Goal: Task Accomplishment & Management: Use online tool/utility

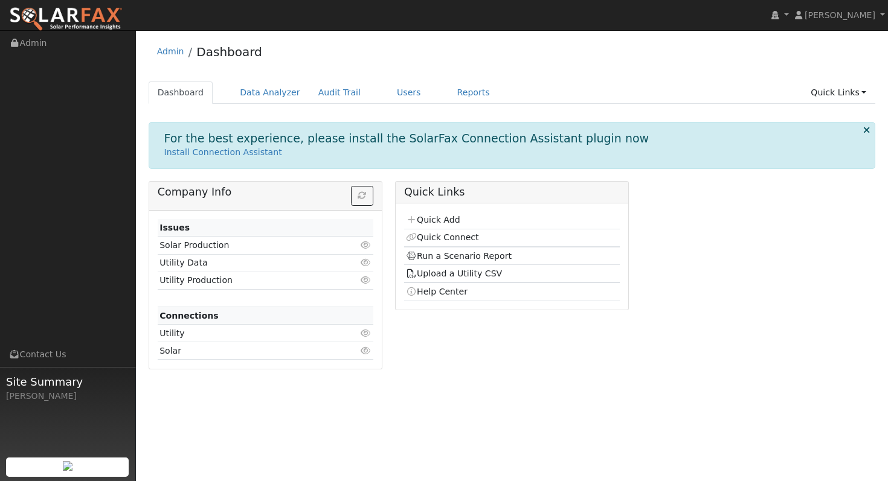
click at [865, 132] on icon at bounding box center [866, 130] width 7 height 9
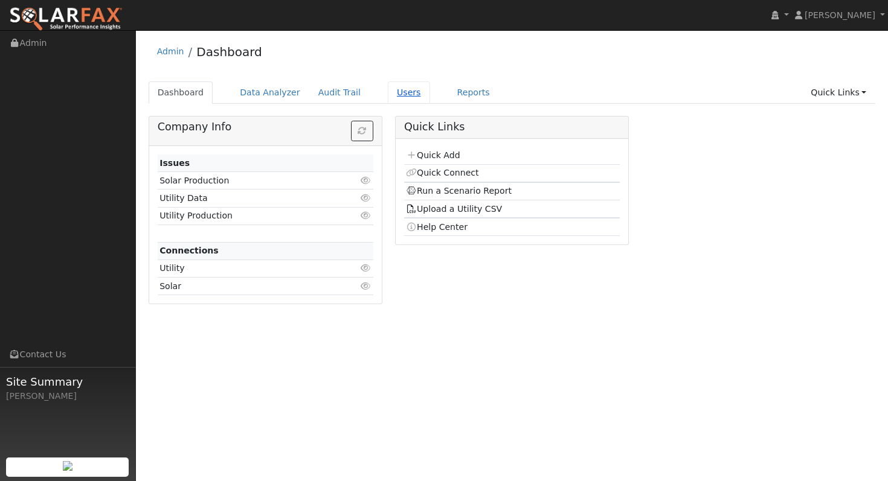
click at [391, 101] on link "Users" at bounding box center [409, 93] width 42 height 22
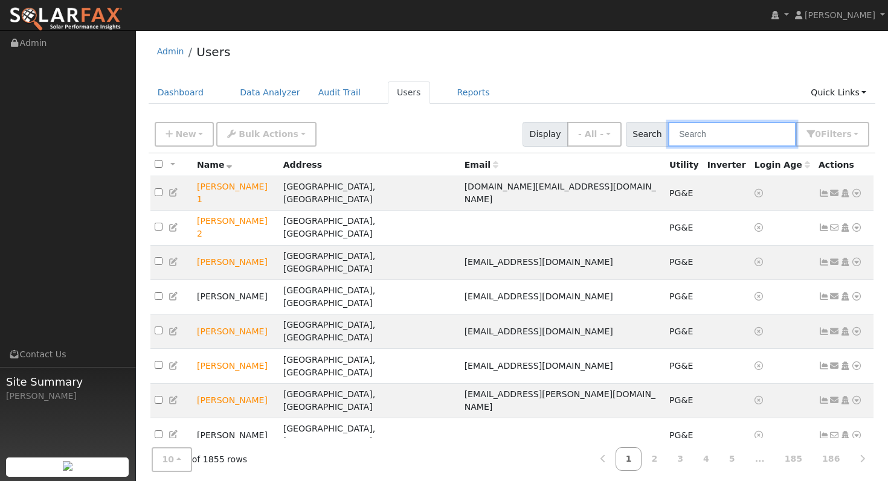
click at [722, 142] on input "text" at bounding box center [732, 134] width 128 height 25
type input "[PERSON_NAME]"
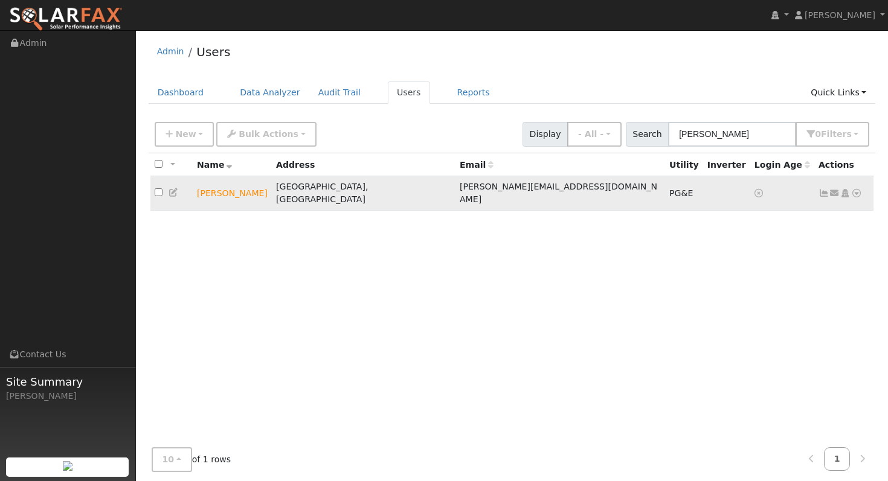
click at [237, 191] on td "[PERSON_NAME]" at bounding box center [232, 193] width 79 height 34
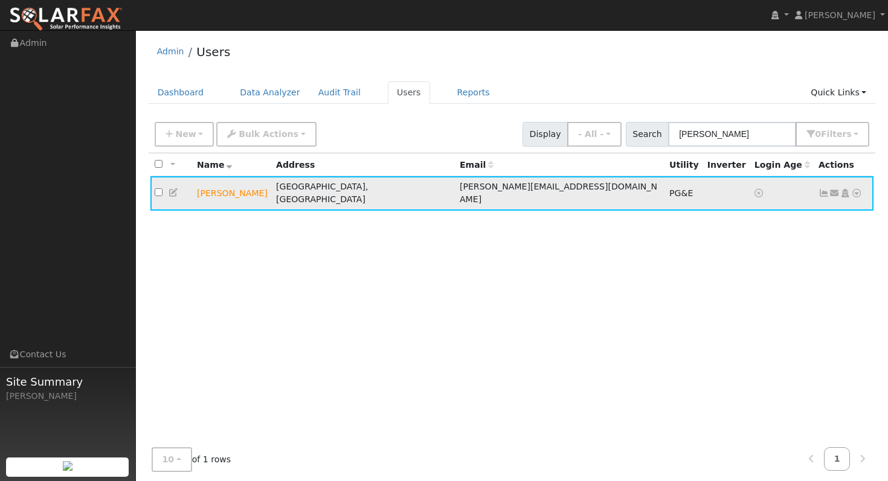
click at [238, 187] on td "[PERSON_NAME]" at bounding box center [232, 193] width 79 height 34
click at [822, 189] on icon at bounding box center [823, 193] width 11 height 8
click at [821, 189] on icon at bounding box center [823, 193] width 11 height 8
click at [824, 189] on icon at bounding box center [823, 193] width 11 height 8
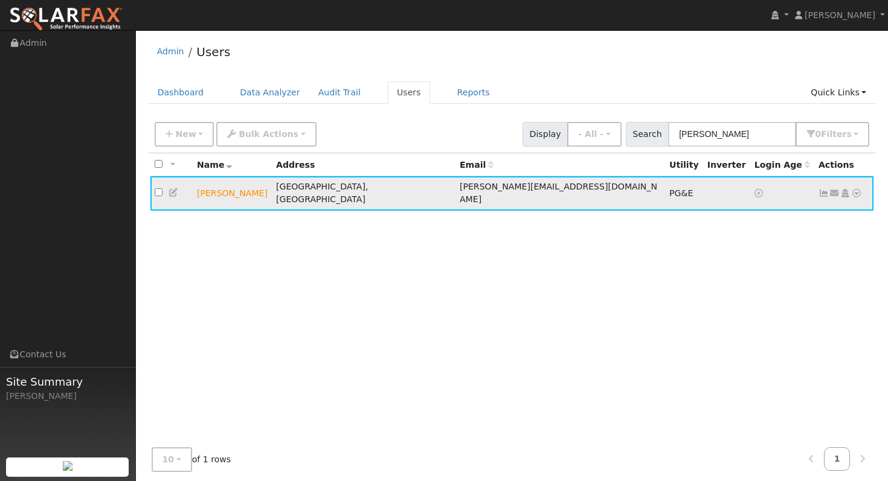
click at [824, 189] on icon at bounding box center [823, 193] width 11 height 8
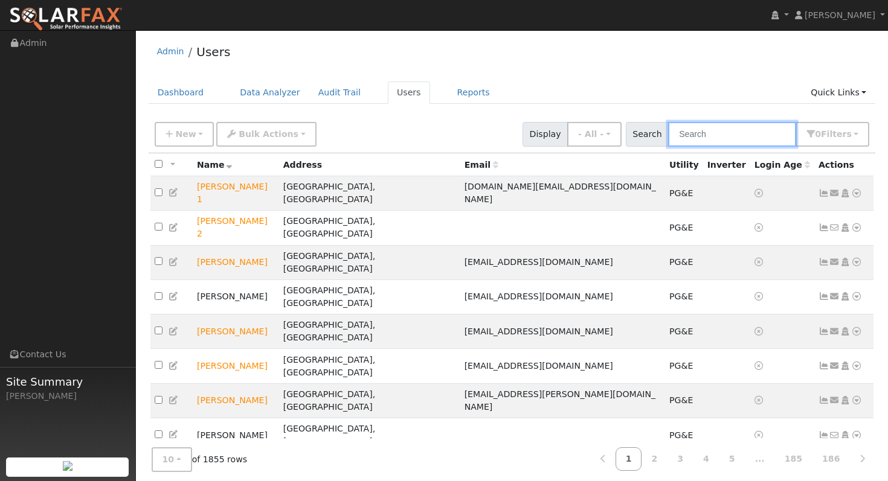
click at [711, 136] on input "text" at bounding box center [732, 134] width 128 height 25
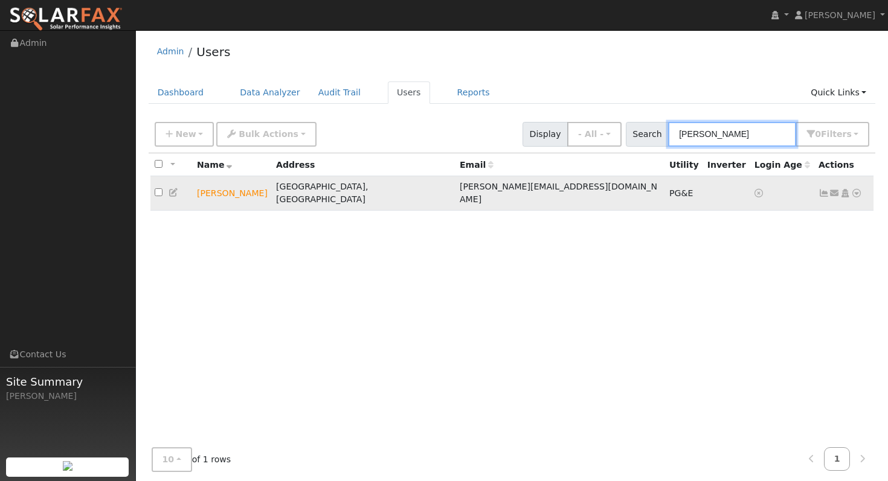
type input "[PERSON_NAME]"
click at [204, 190] on td "[PERSON_NAME]" at bounding box center [232, 193] width 79 height 34
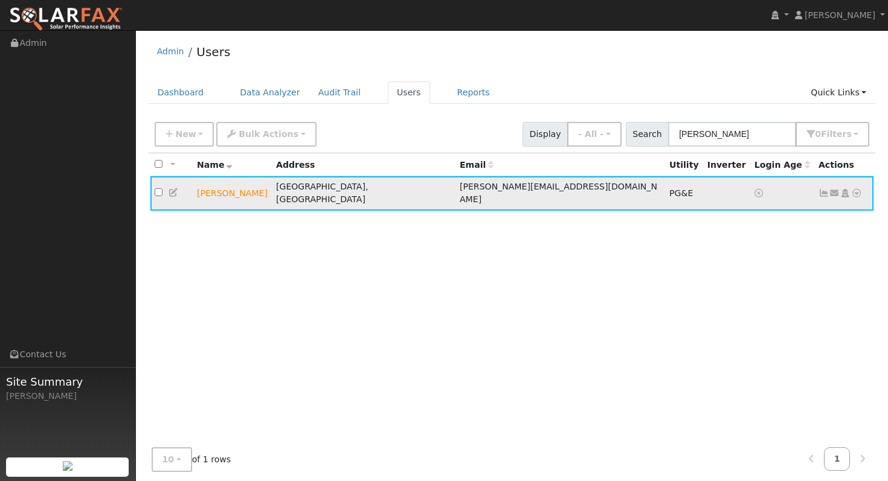
click at [156, 188] on input "checkbox" at bounding box center [159, 192] width 8 height 8
checkbox input "true"
click at [853, 190] on icon at bounding box center [856, 193] width 11 height 8
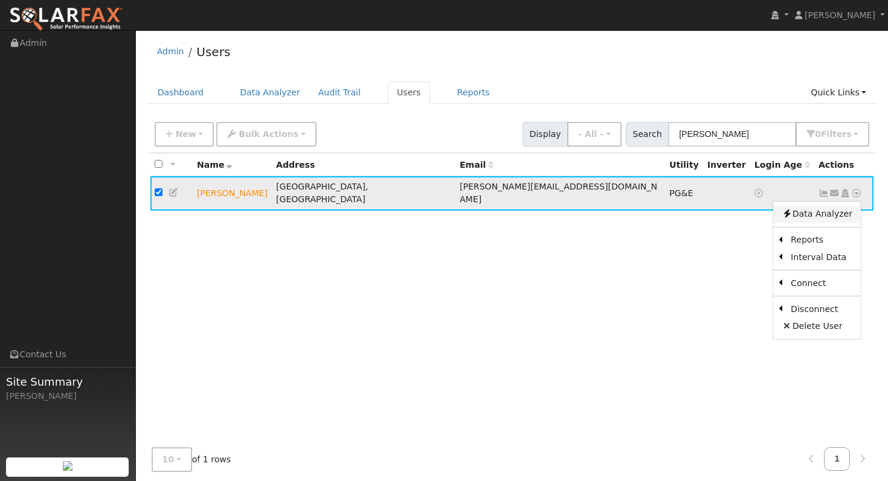
click at [823, 207] on link "Data Analyzer" at bounding box center [817, 214] width 88 height 17
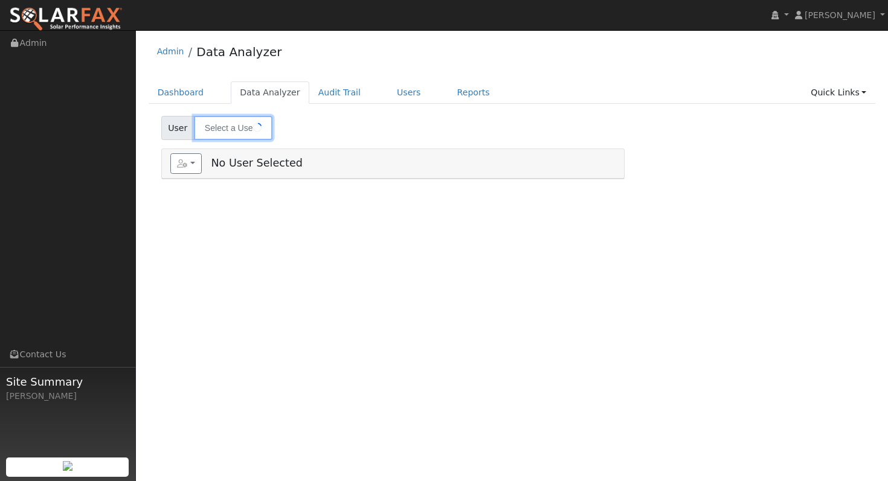
type input "[PERSON_NAME]"
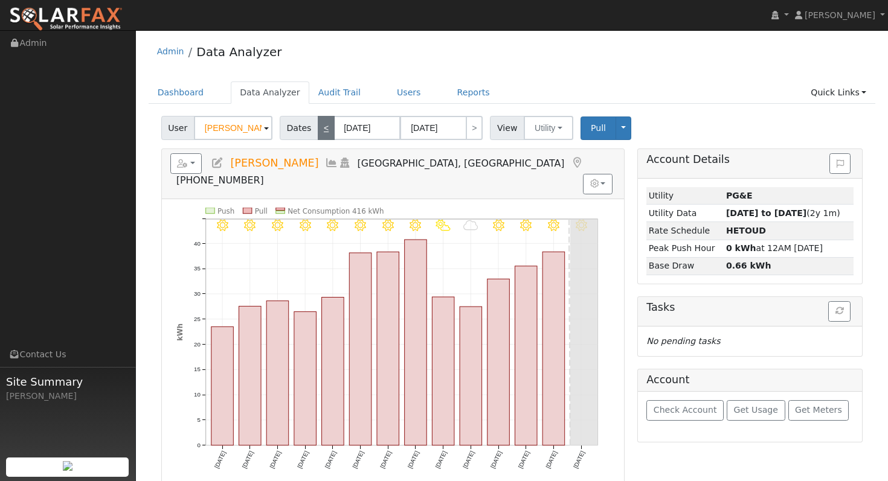
click at [325, 124] on link "<" at bounding box center [326, 128] width 17 height 24
type input "08/27/2025"
type input "09/09/2025"
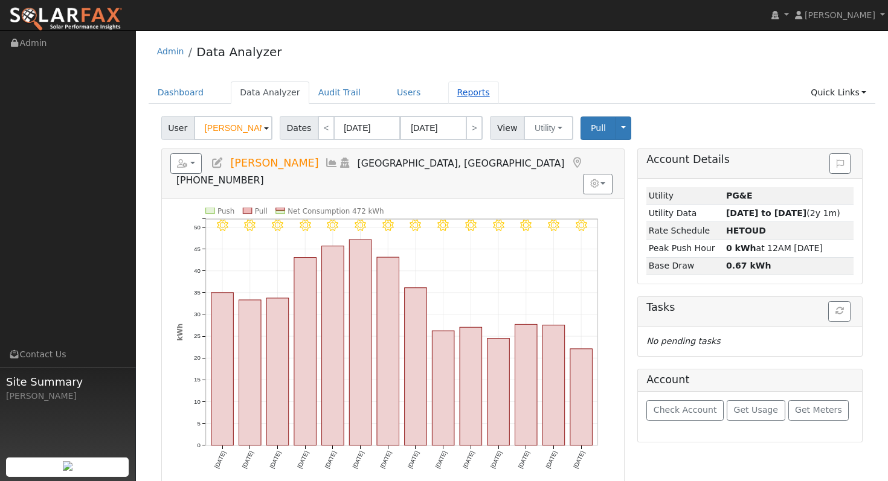
click at [457, 93] on link "Reports" at bounding box center [473, 93] width 51 height 22
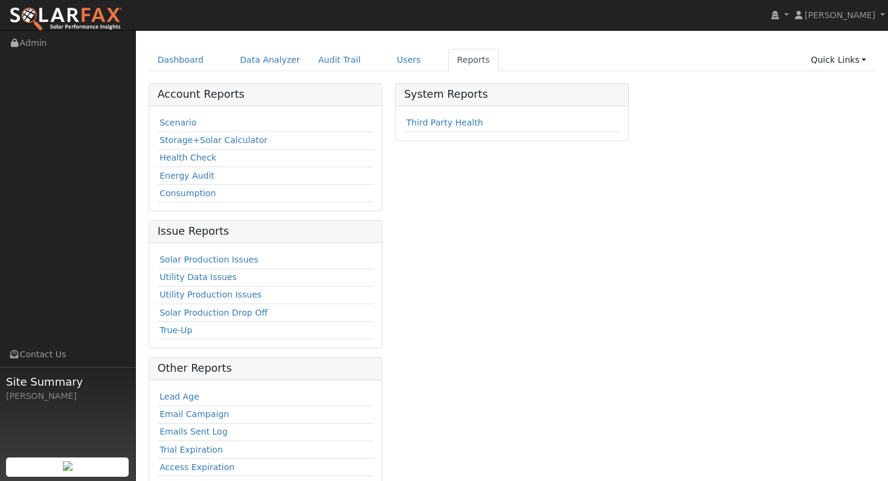
scroll to position [34, 0]
click at [177, 118] on link "Scenario" at bounding box center [177, 121] width 37 height 10
